Goal: Find specific page/section: Find specific page/section

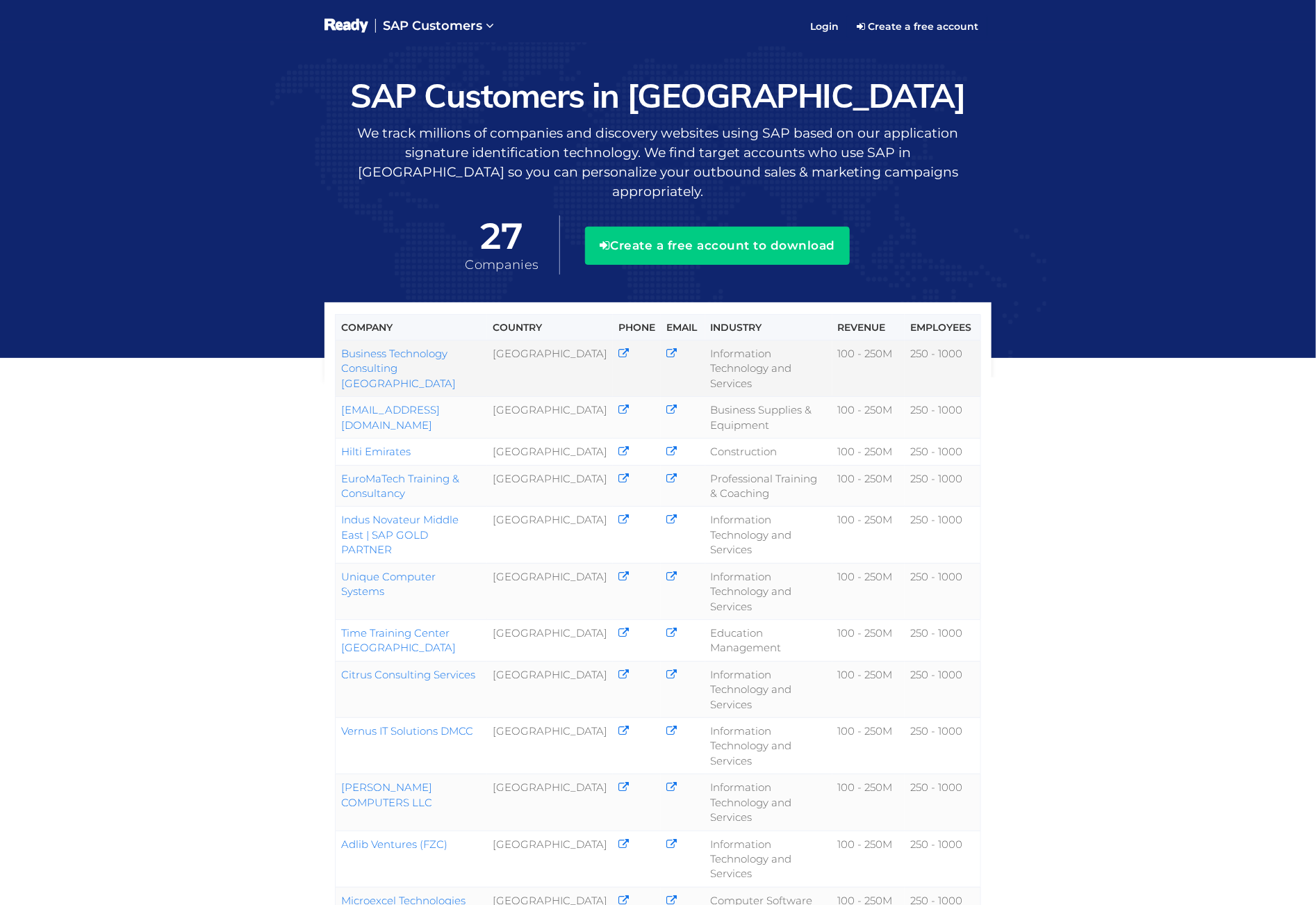
drag, startPoint x: 491, startPoint y: 237, endPoint x: 339, endPoint y: 353, distance: 191.2
click at [339, 353] on tbody "Business Technology Consulting [GEOGRAPHIC_DATA] [GEOGRAPHIC_DATA] Information …" at bounding box center [658, 851] width 645 height 1023
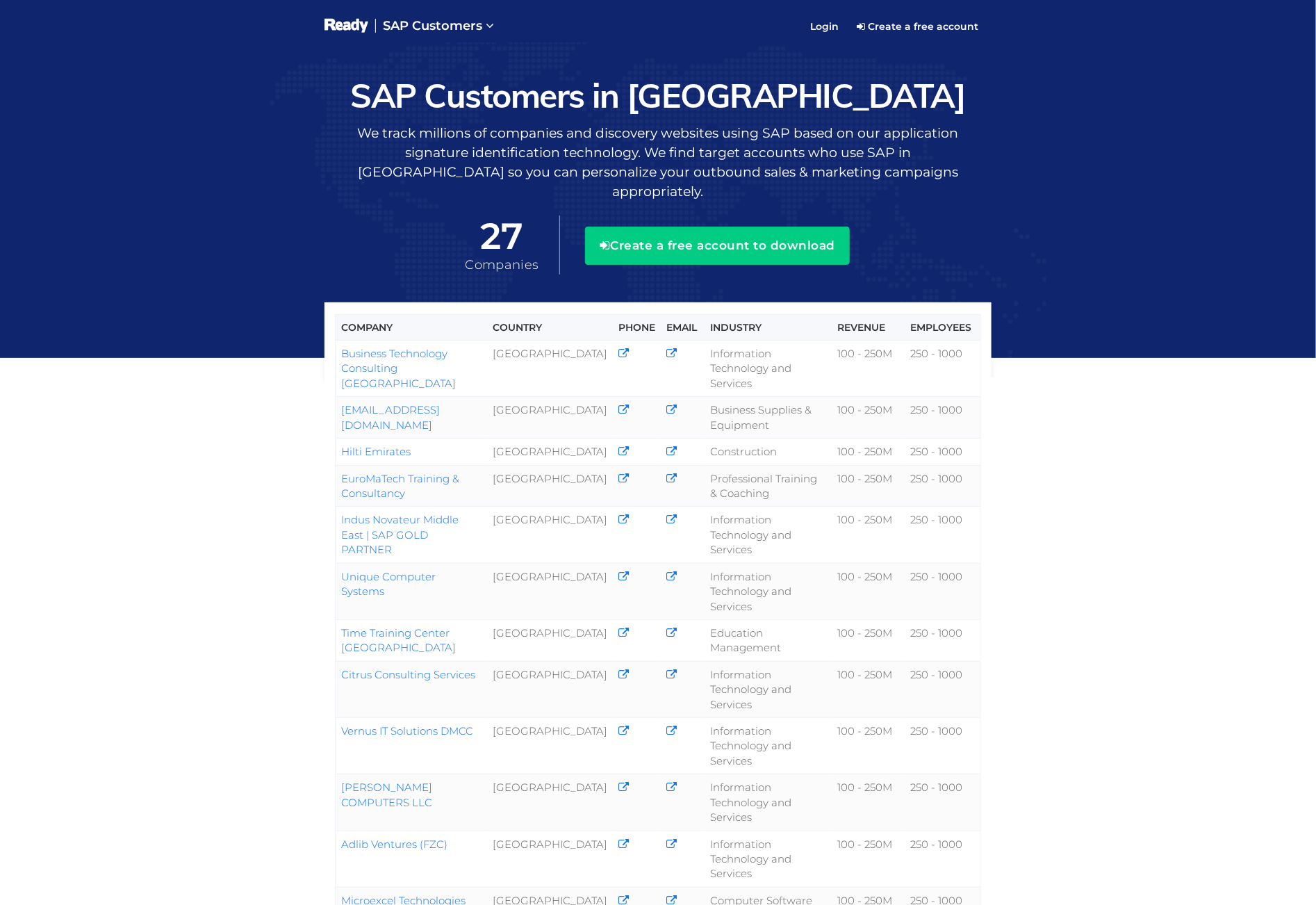
click at [877, 476] on div "Company Country Phone Email Industry Revenue Employees Business Technology Cons…" at bounding box center [658, 729] width 1316 height 1374
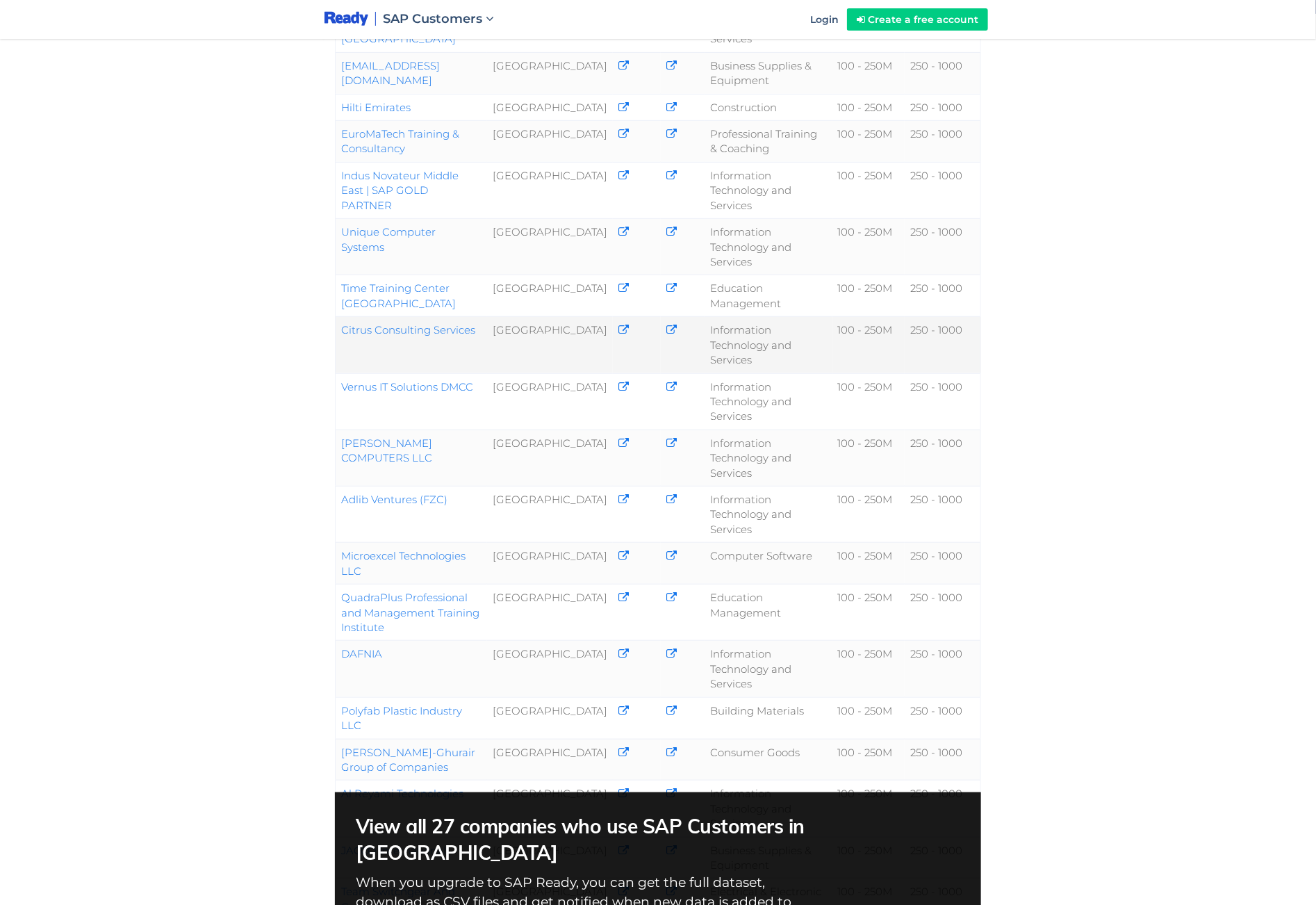
scroll to position [313, 0]
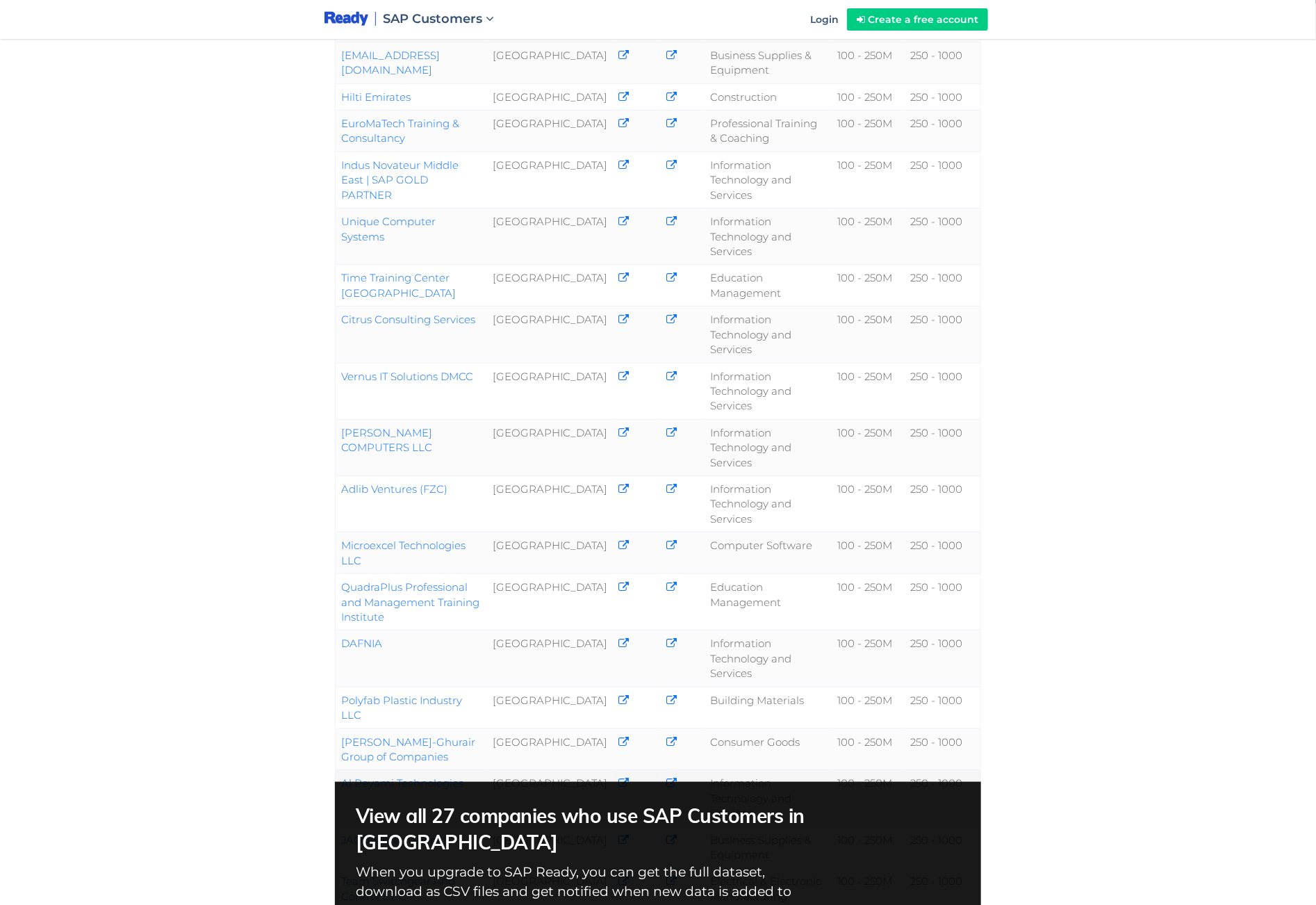
click at [426, 602] on link "Al Reyami Technologies" at bounding box center [402, 783] width 122 height 13
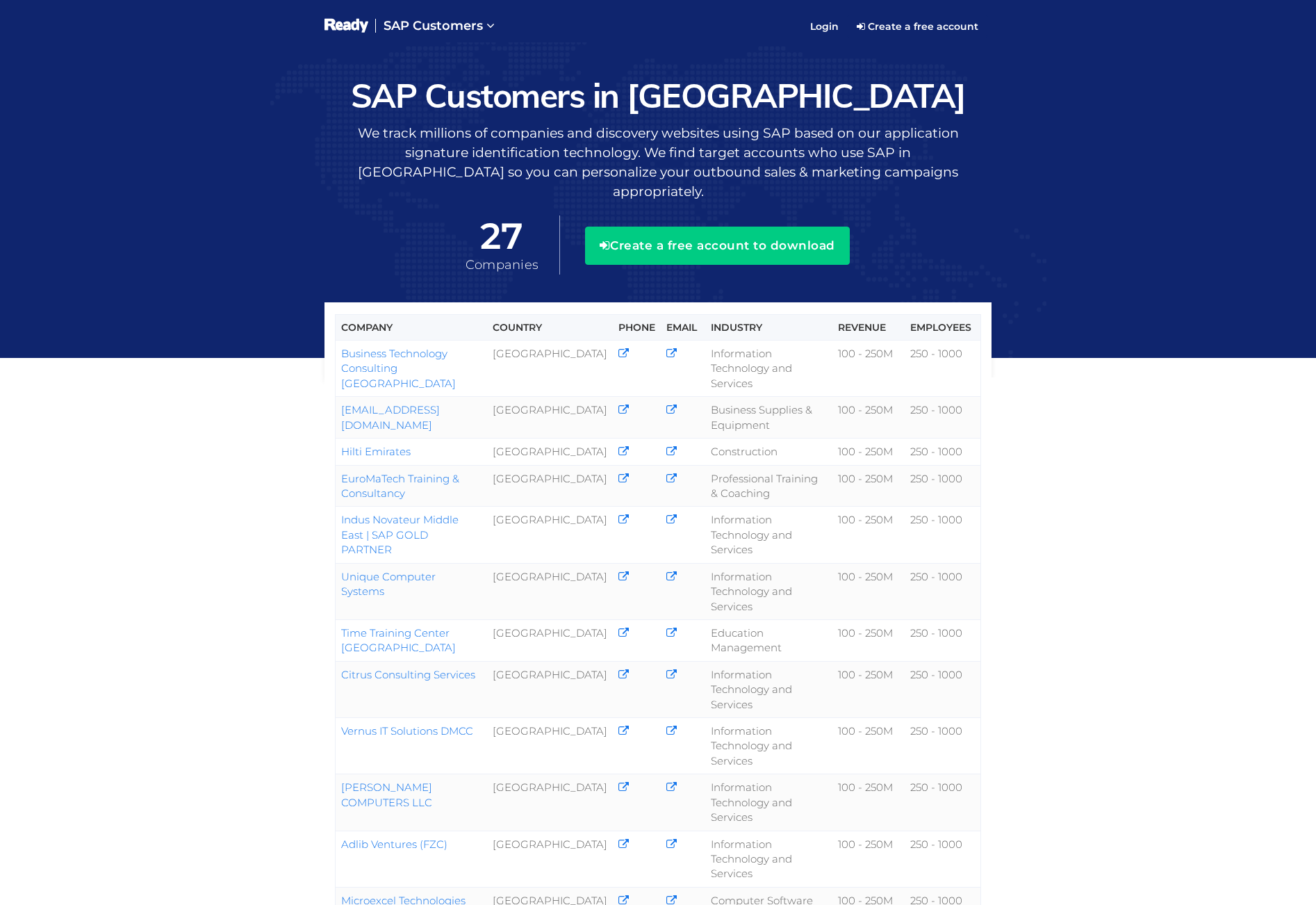
scroll to position [313, 0]
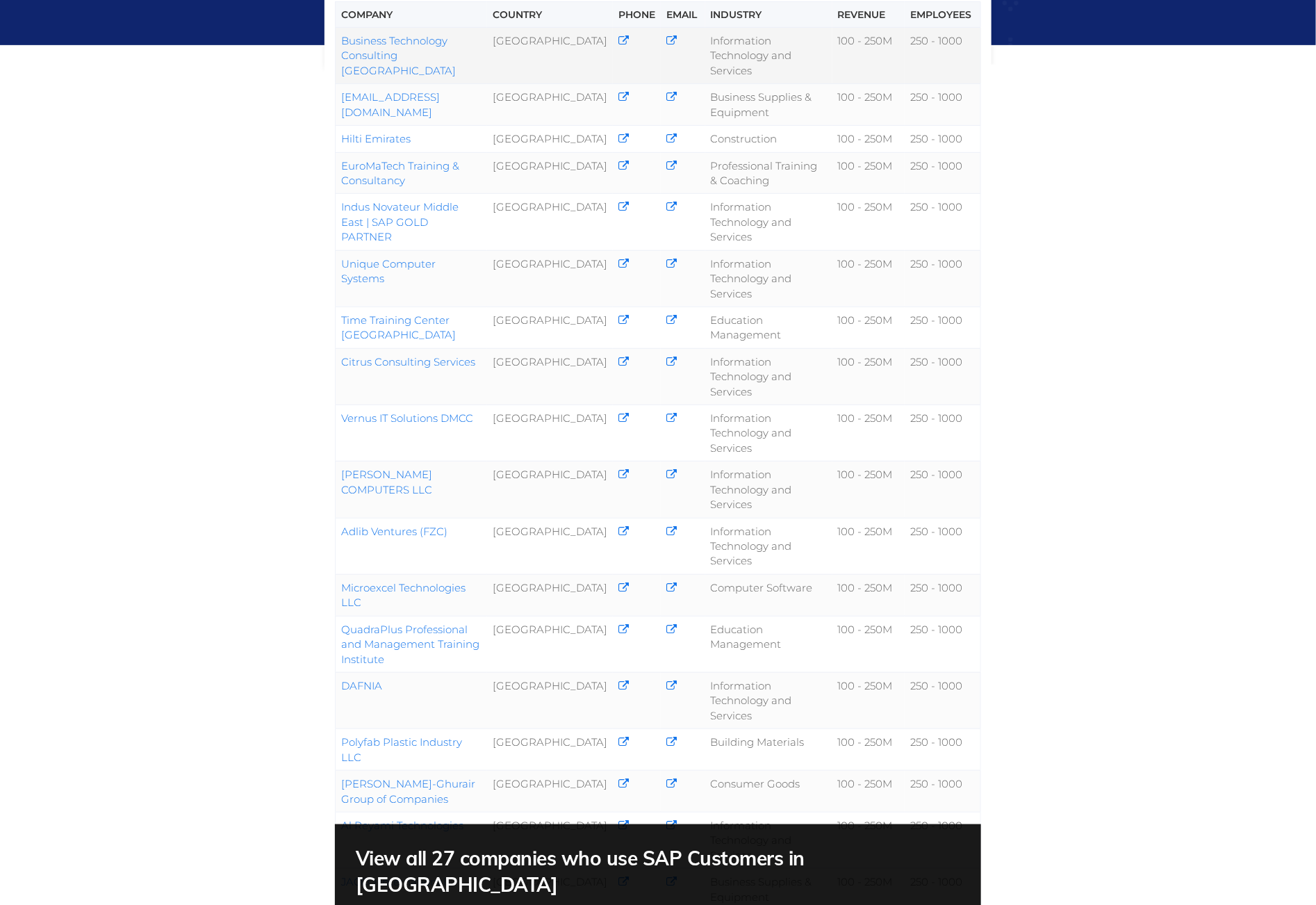
drag, startPoint x: 488, startPoint y: 837, endPoint x: 340, endPoint y: 40, distance: 810.6
click at [340, 40] on tbody "Business Technology Consulting [GEOGRAPHIC_DATA] [GEOGRAPHIC_DATA] Information …" at bounding box center [658, 539] width 645 height 1023
copy tbody "Business Technology Consulting [GEOGRAPHIC_DATA] [GEOGRAPHIC_DATA] Information …"
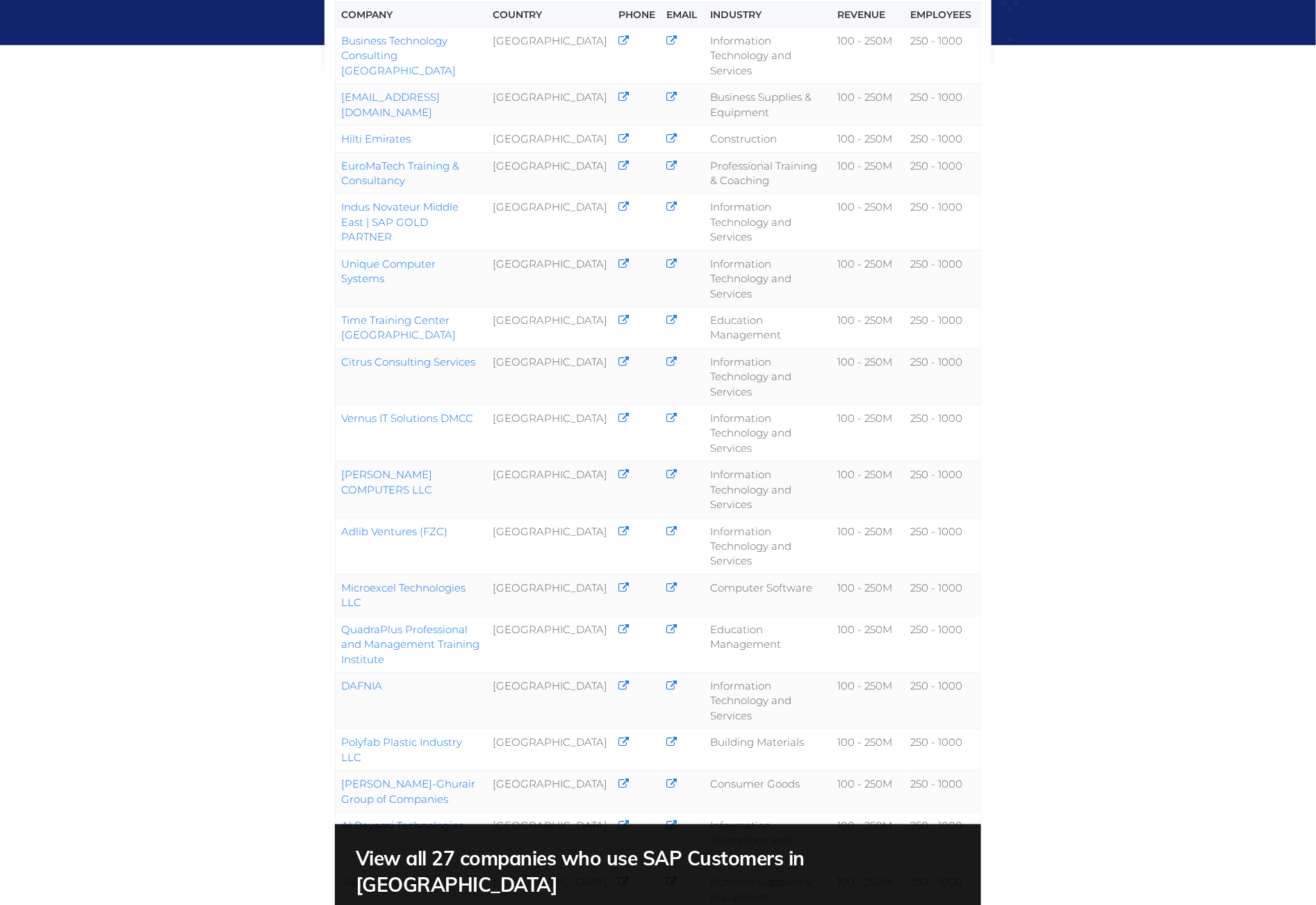
click at [231, 94] on div "Company Country Phone Email Industry Revenue Employees Business Technology Cons…" at bounding box center [658, 416] width 1316 height 1374
